Goal: Find specific page/section: Find specific page/section

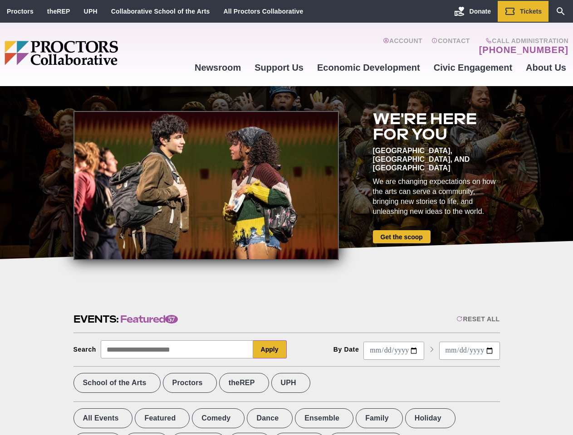
click at [286, 218] on div at bounding box center [205, 185] width 265 height 149
click at [477, 319] on div "Reset All" at bounding box center [477, 318] width 43 height 7
click at [270, 349] on button "Apply" at bounding box center [270, 349] width 34 height 18
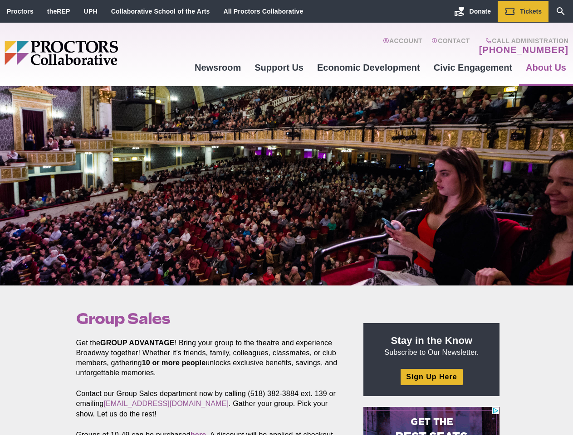
click at [286, 218] on div at bounding box center [286, 185] width 573 height 199
